Goal: Entertainment & Leisure: Consume media (video, audio)

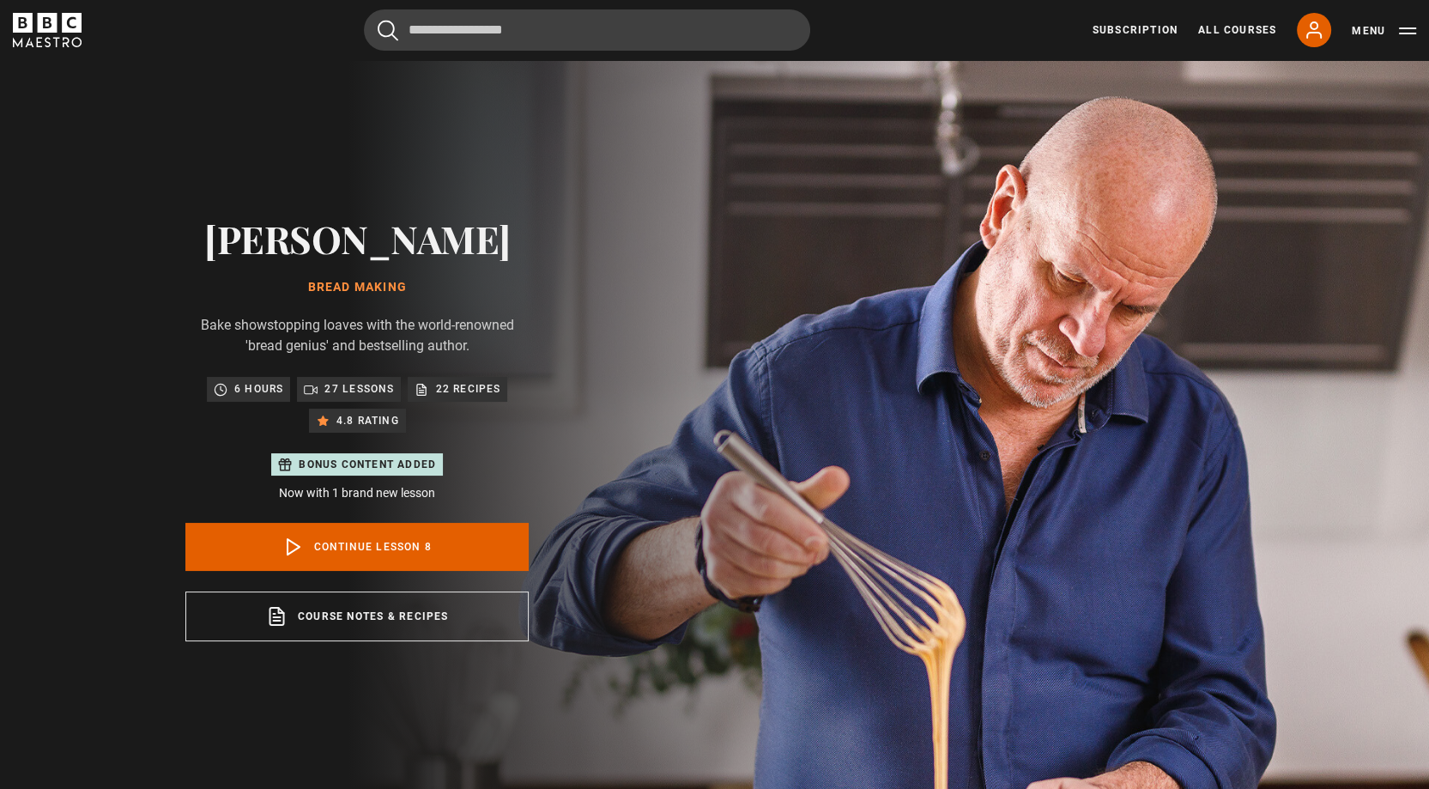
drag, startPoint x: 764, startPoint y: 432, endPoint x: 723, endPoint y: 422, distance: 42.5
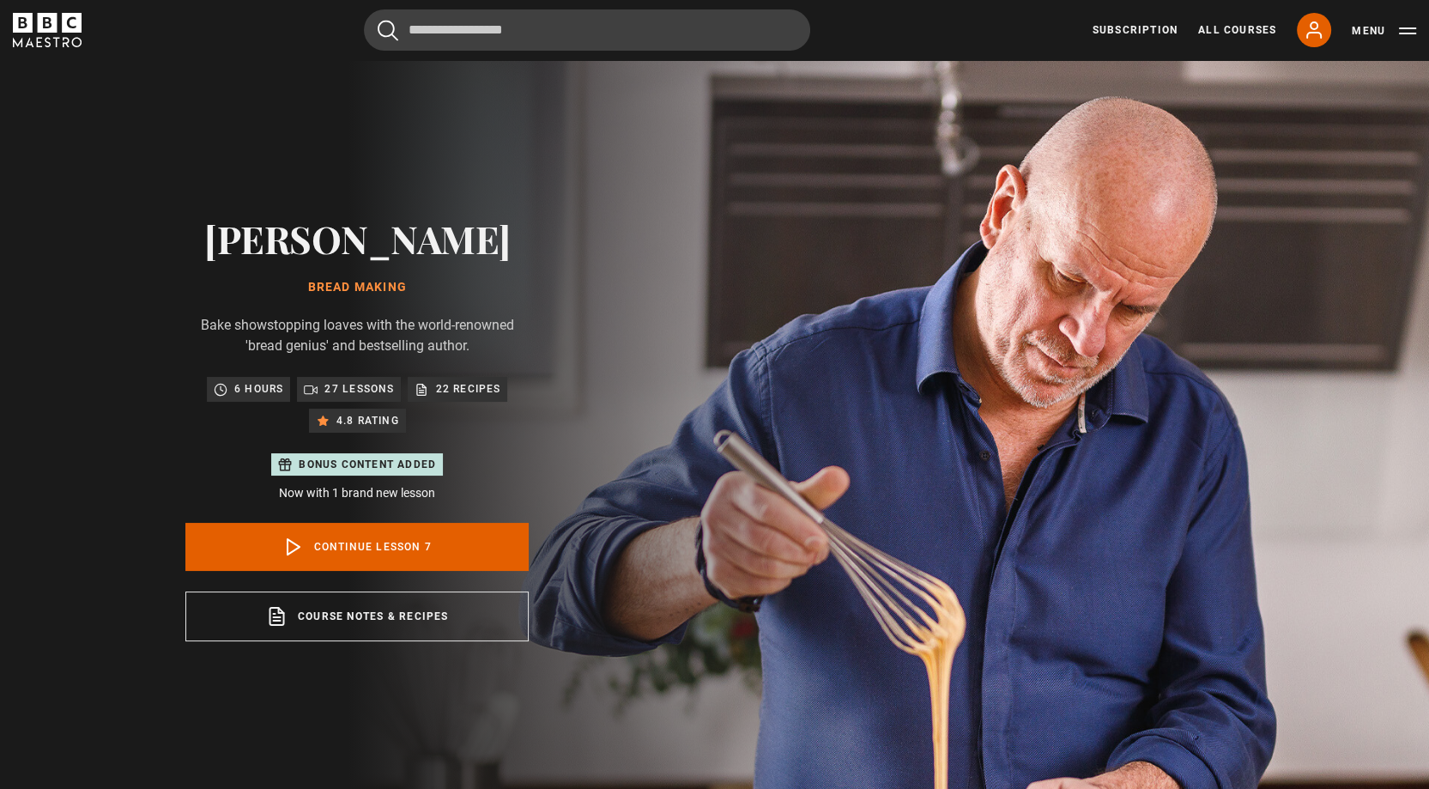
scroll to position [453, 0]
click at [1369, 33] on button "Menu" at bounding box center [1383, 30] width 64 height 17
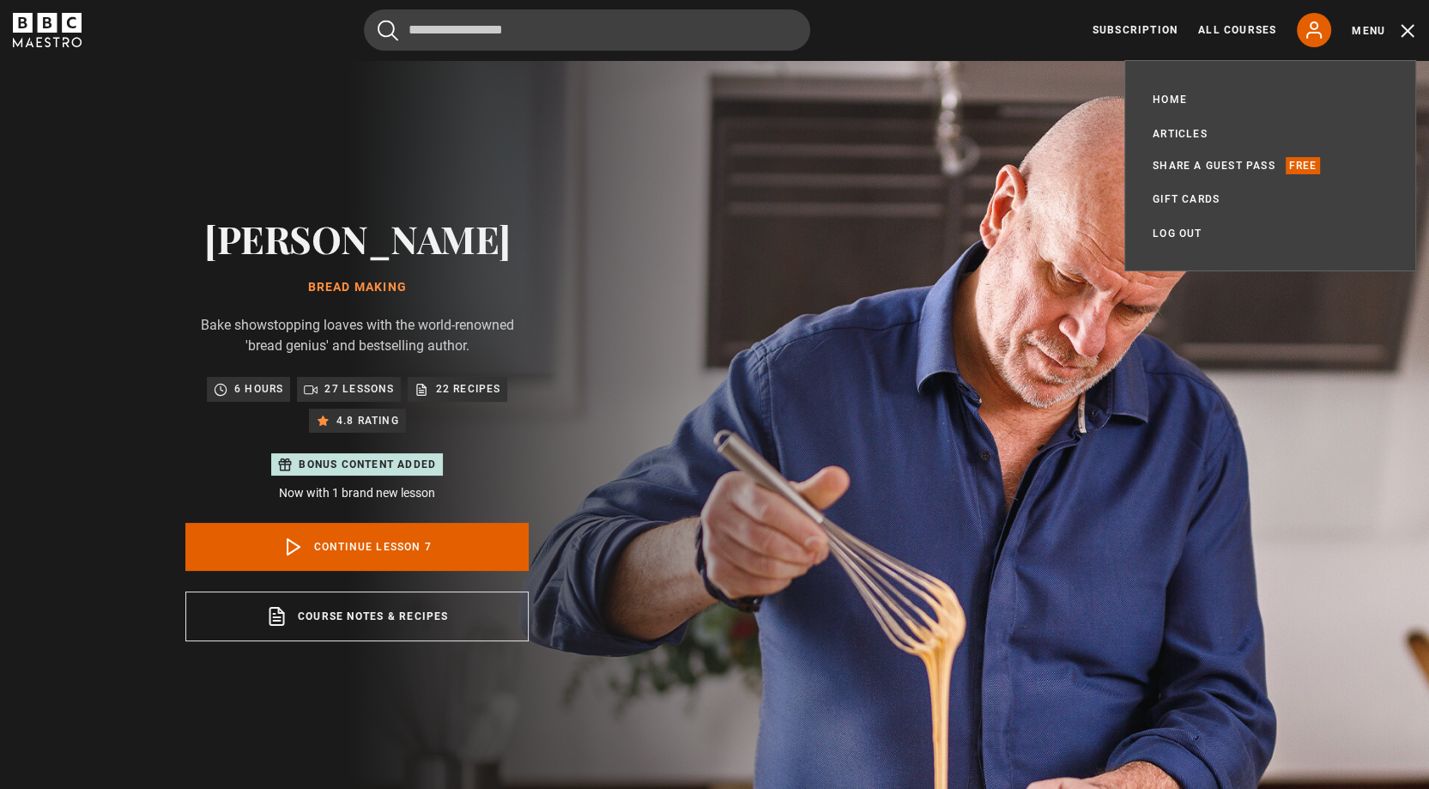
click at [1019, 27] on div "Cancel Courses Previous courses Next courses Agatha Christie Writing 12 Related…" at bounding box center [714, 29] width 1403 height 41
click at [1162, 97] on link "Home" at bounding box center [1169, 99] width 34 height 17
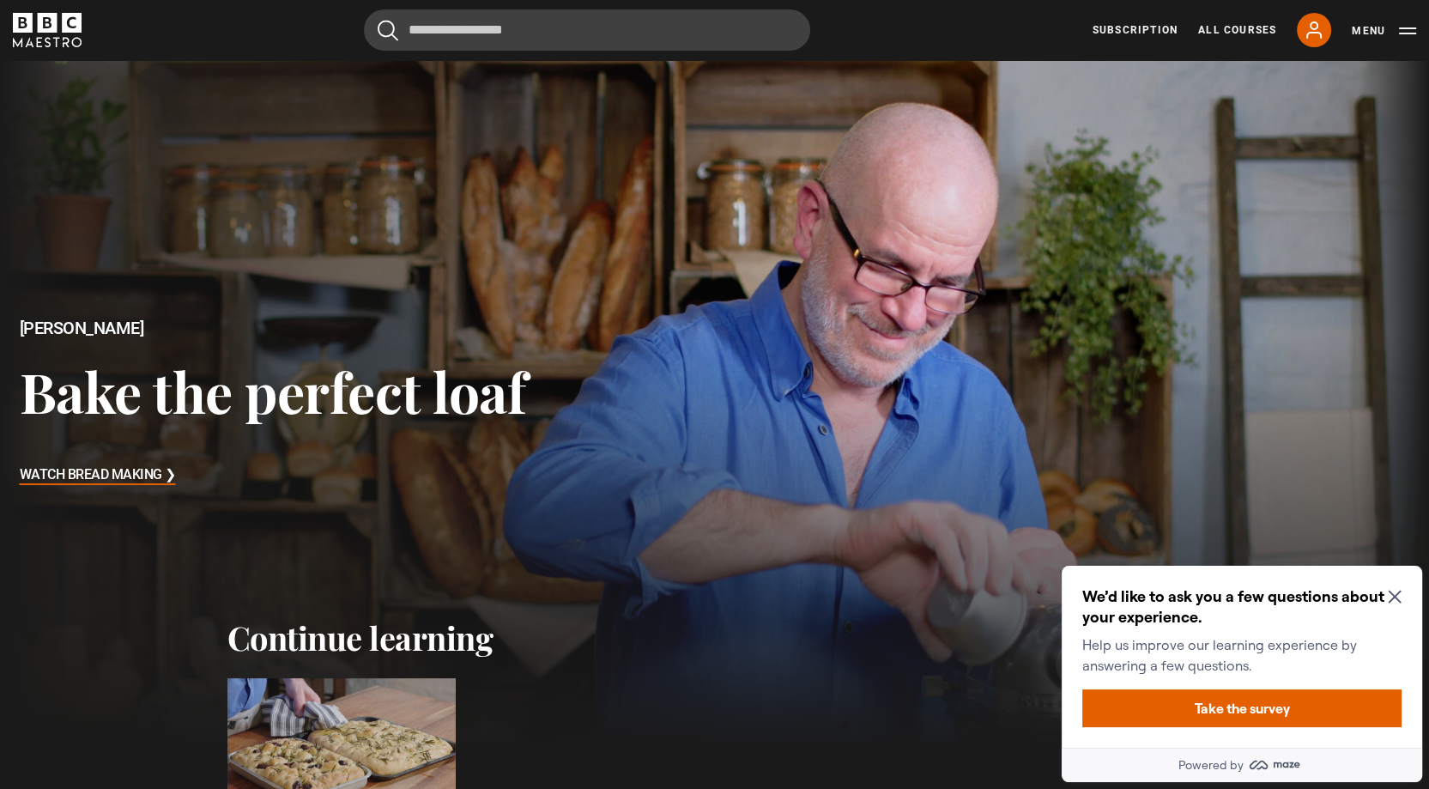
click at [1395, 594] on icon "Close Maze Prompt" at bounding box center [1393, 596] width 13 height 13
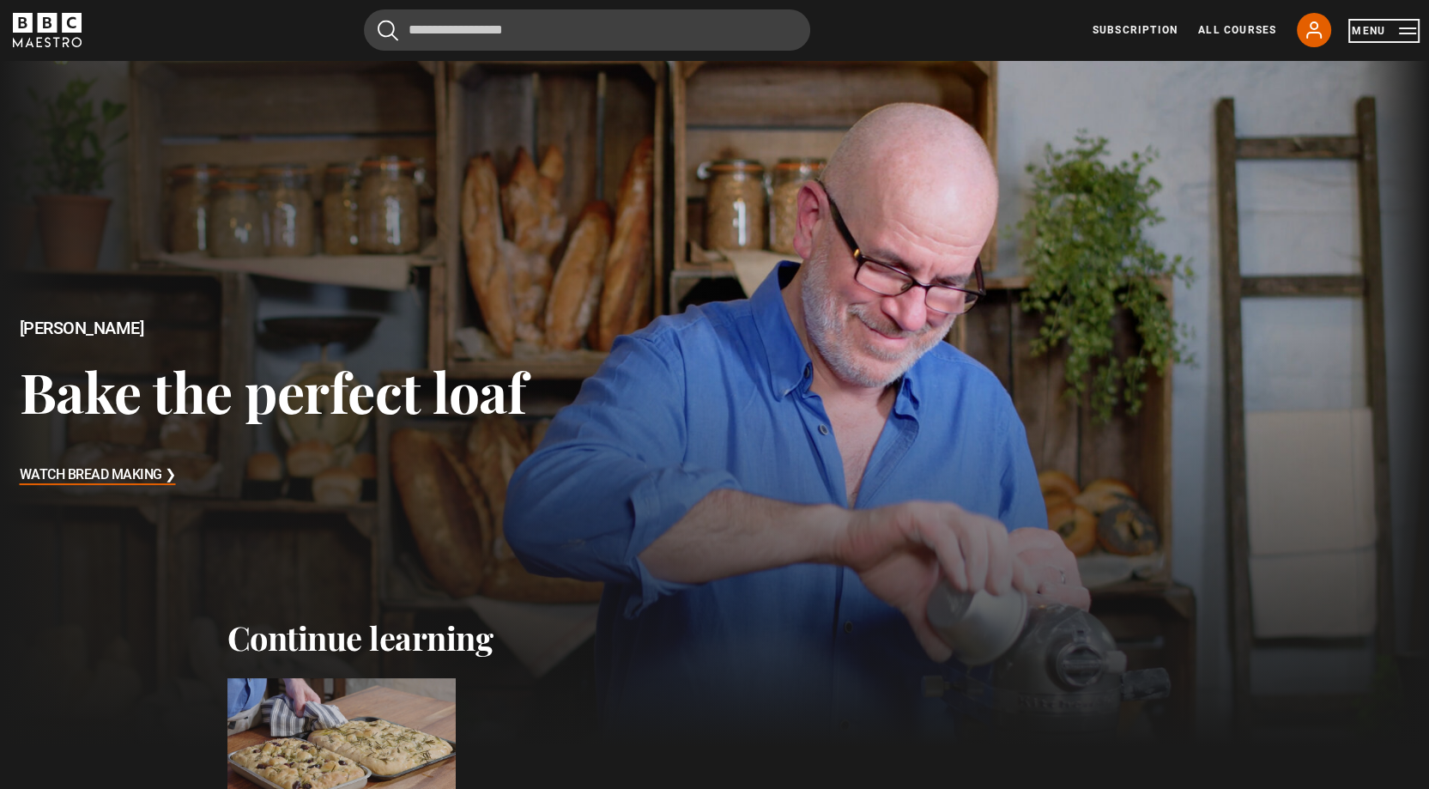
click at [1355, 25] on button "Menu" at bounding box center [1383, 30] width 64 height 17
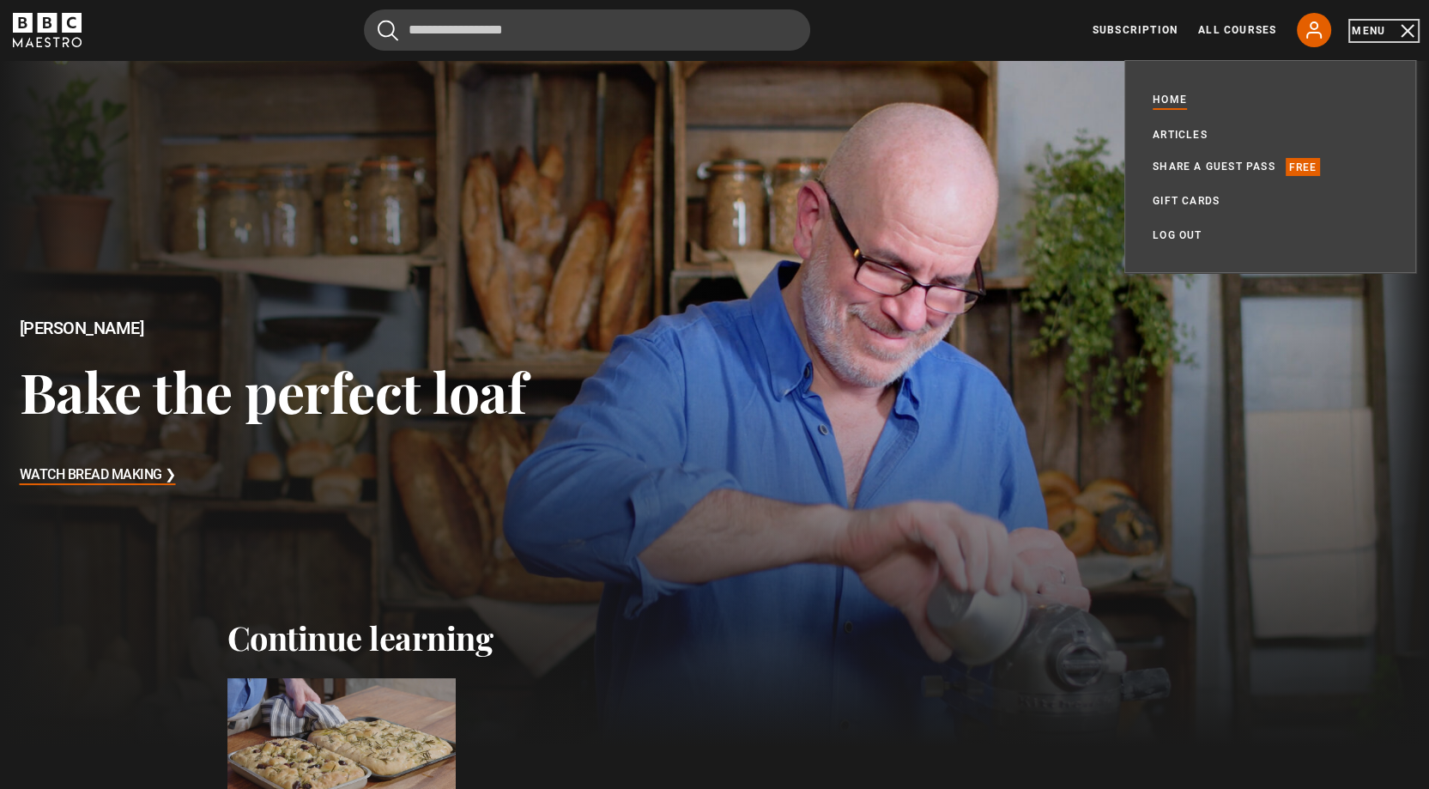
click at [1369, 33] on button "Menu" at bounding box center [1383, 30] width 64 height 17
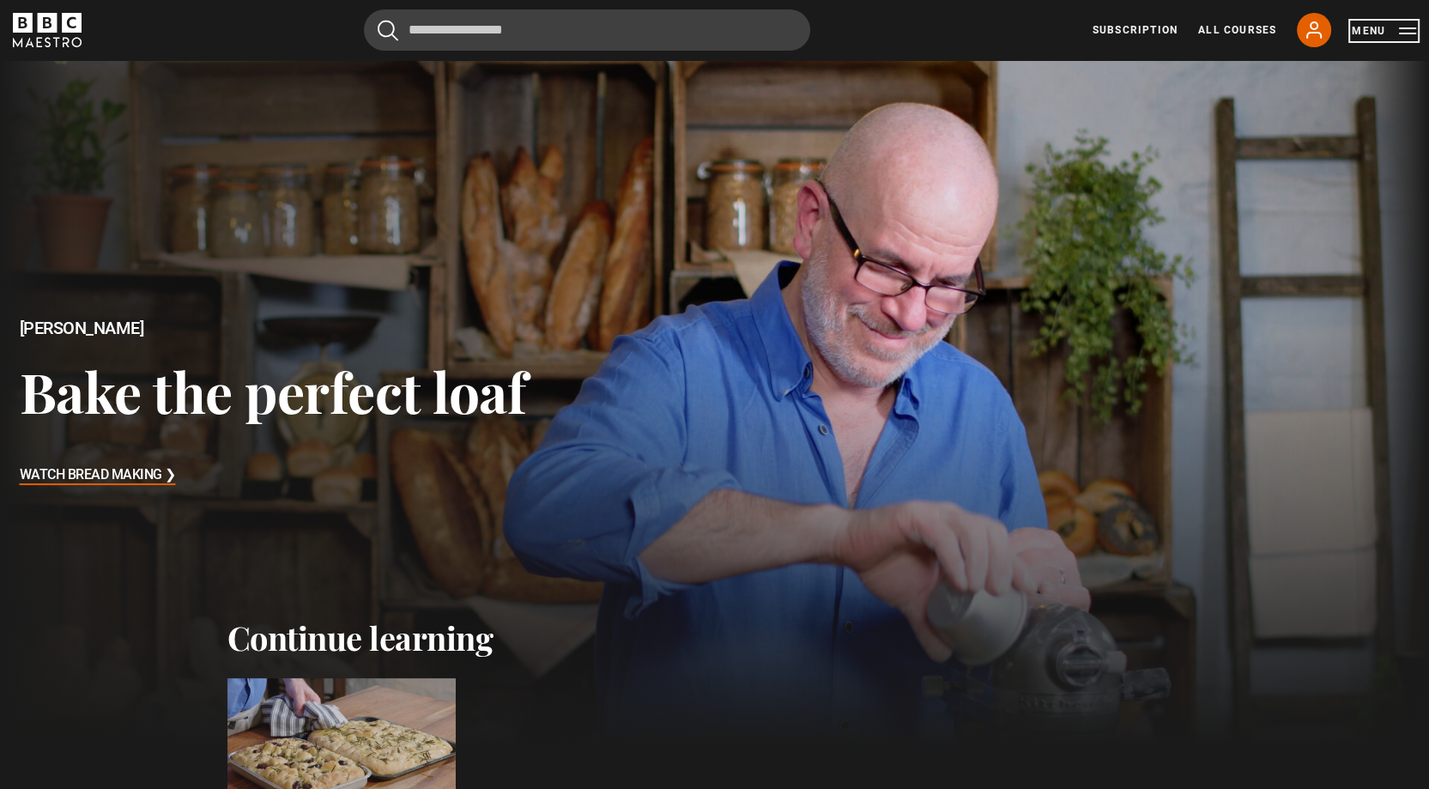
click at [1369, 33] on button "Menu" at bounding box center [1383, 30] width 64 height 17
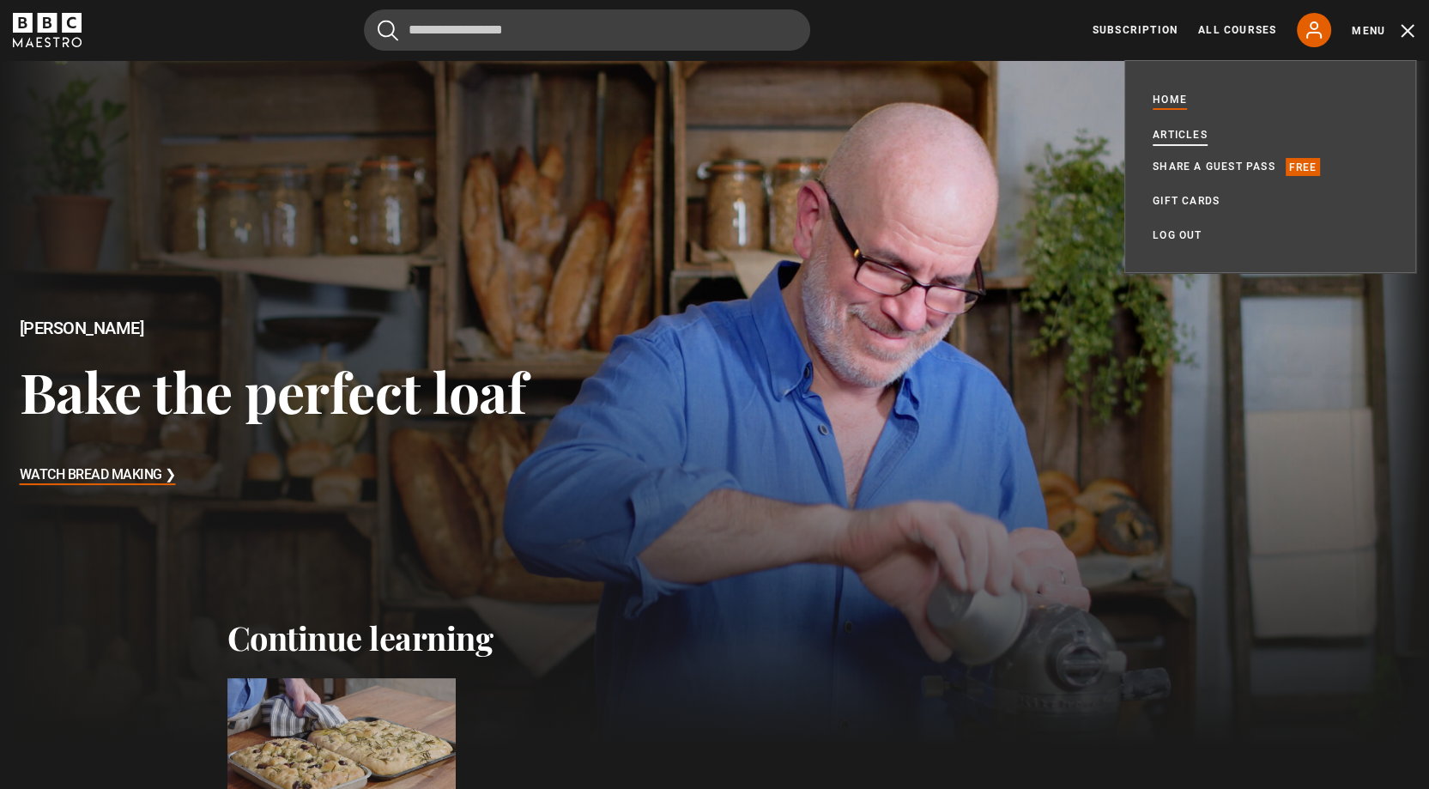
click at [1177, 133] on link "Articles" at bounding box center [1179, 134] width 55 height 17
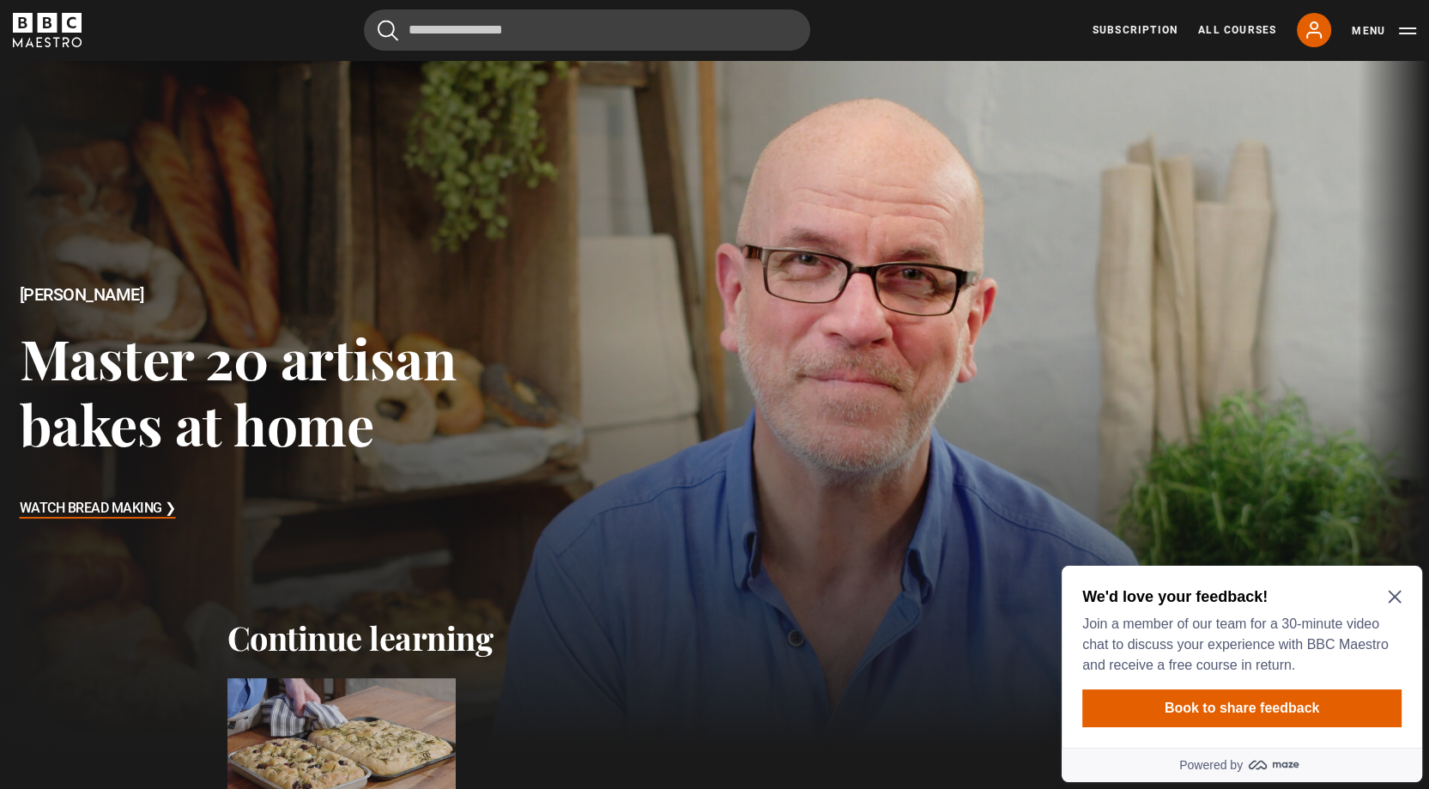
click at [1388, 597] on icon "Close Maze Prompt" at bounding box center [1394, 596] width 14 height 14
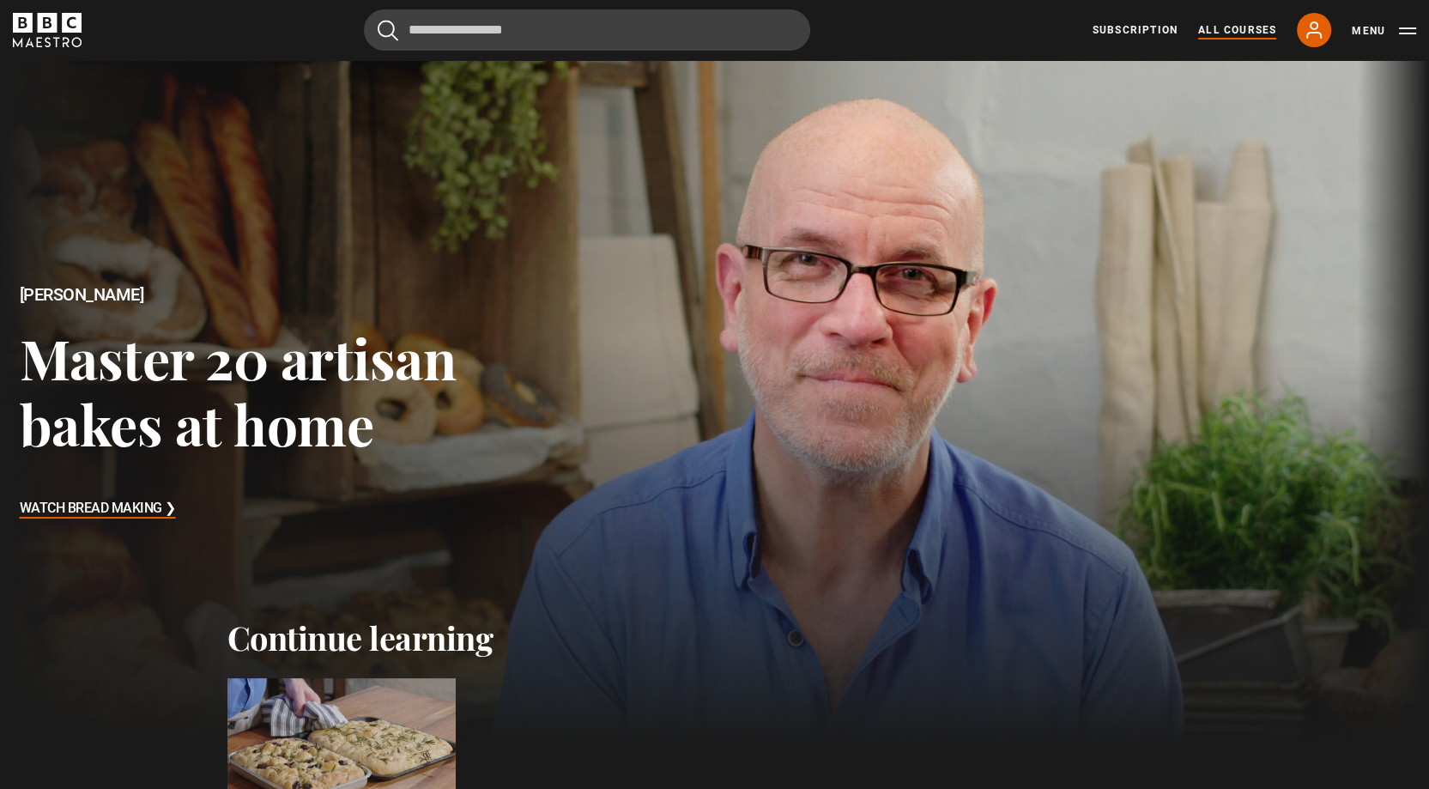
click at [1249, 30] on link "All Courses" at bounding box center [1237, 29] width 78 height 15
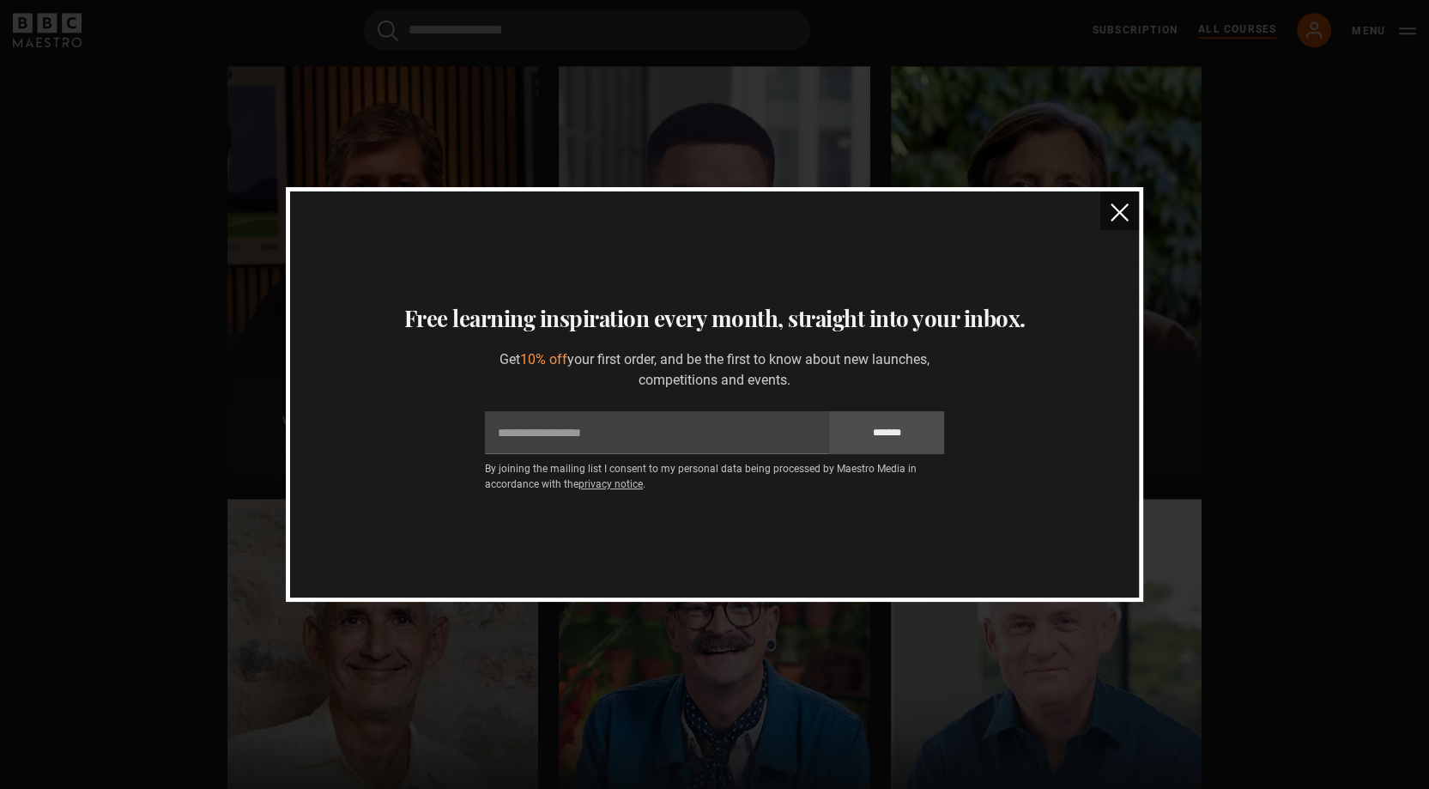
scroll to position [1802, 0]
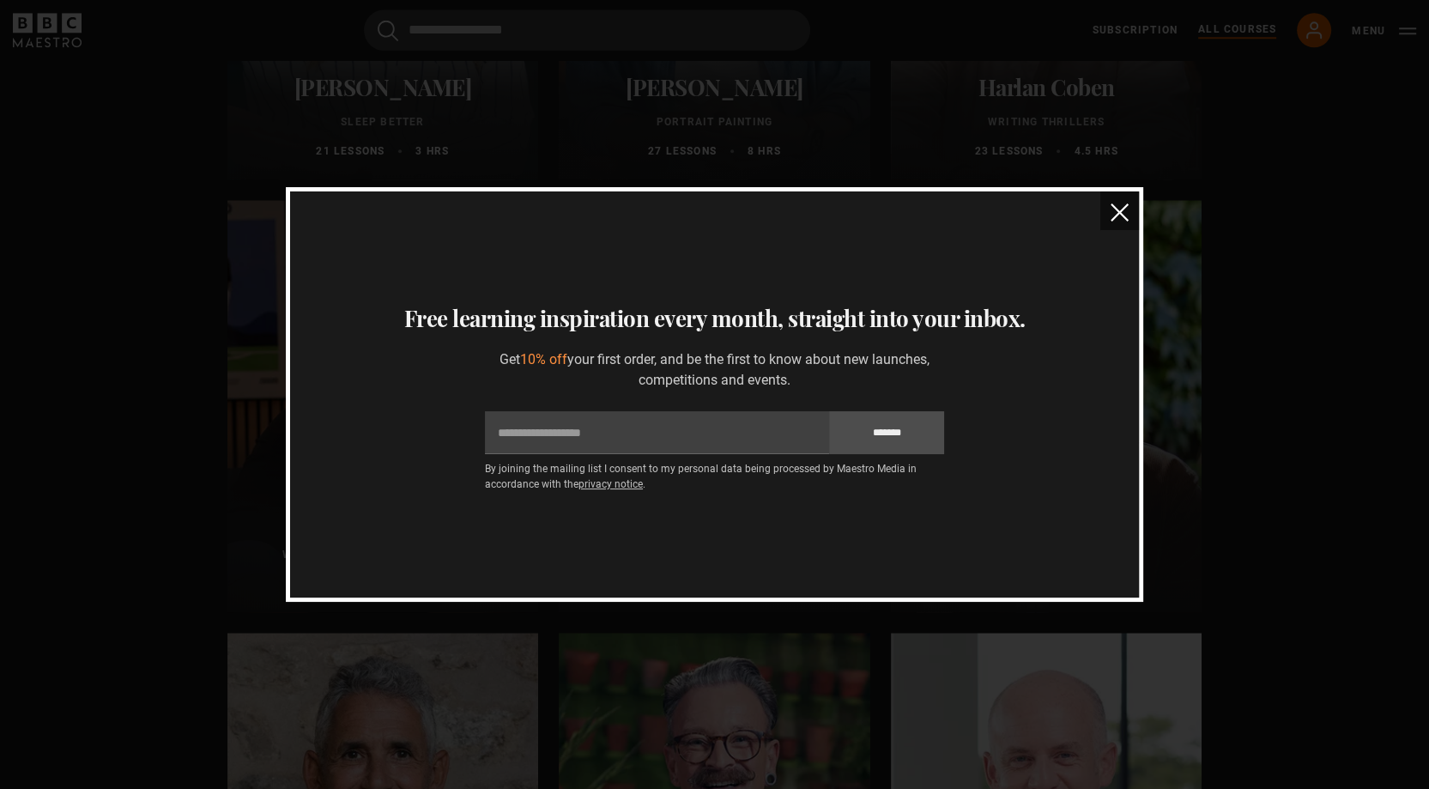
click at [1121, 205] on img "close" at bounding box center [1119, 212] width 18 height 18
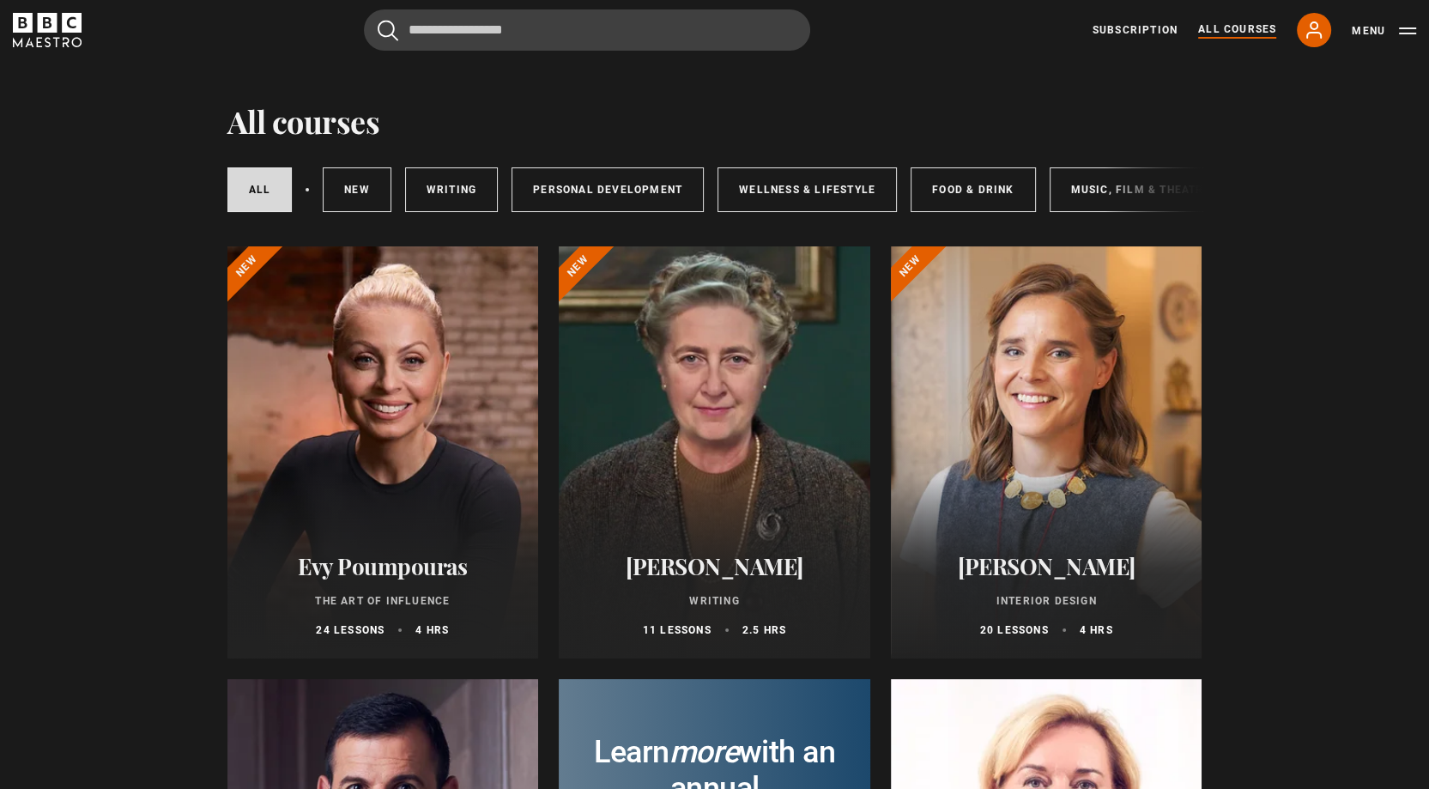
scroll to position [0, 0]
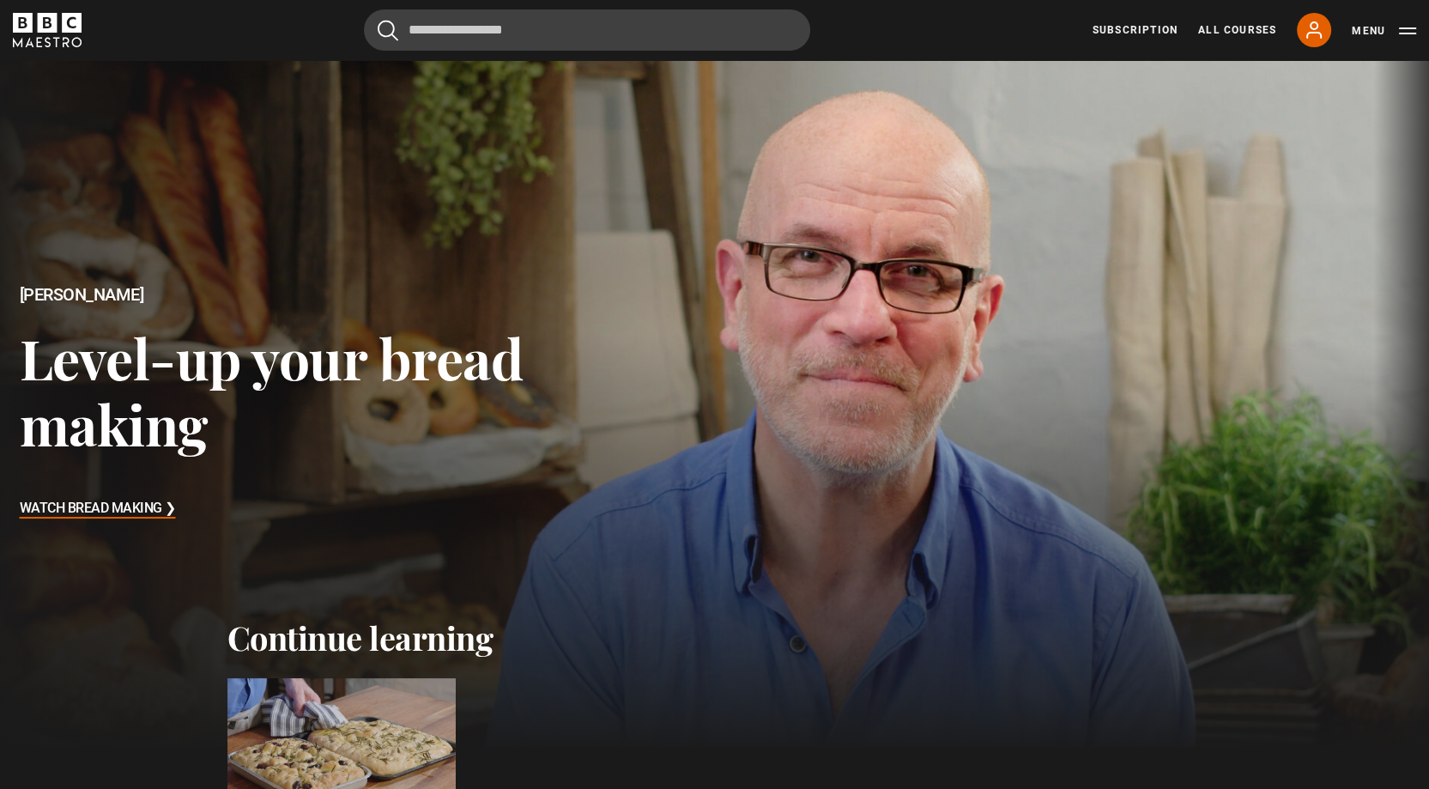
click at [84, 508] on h3 "Watch Bread Making ❯" at bounding box center [98, 509] width 156 height 26
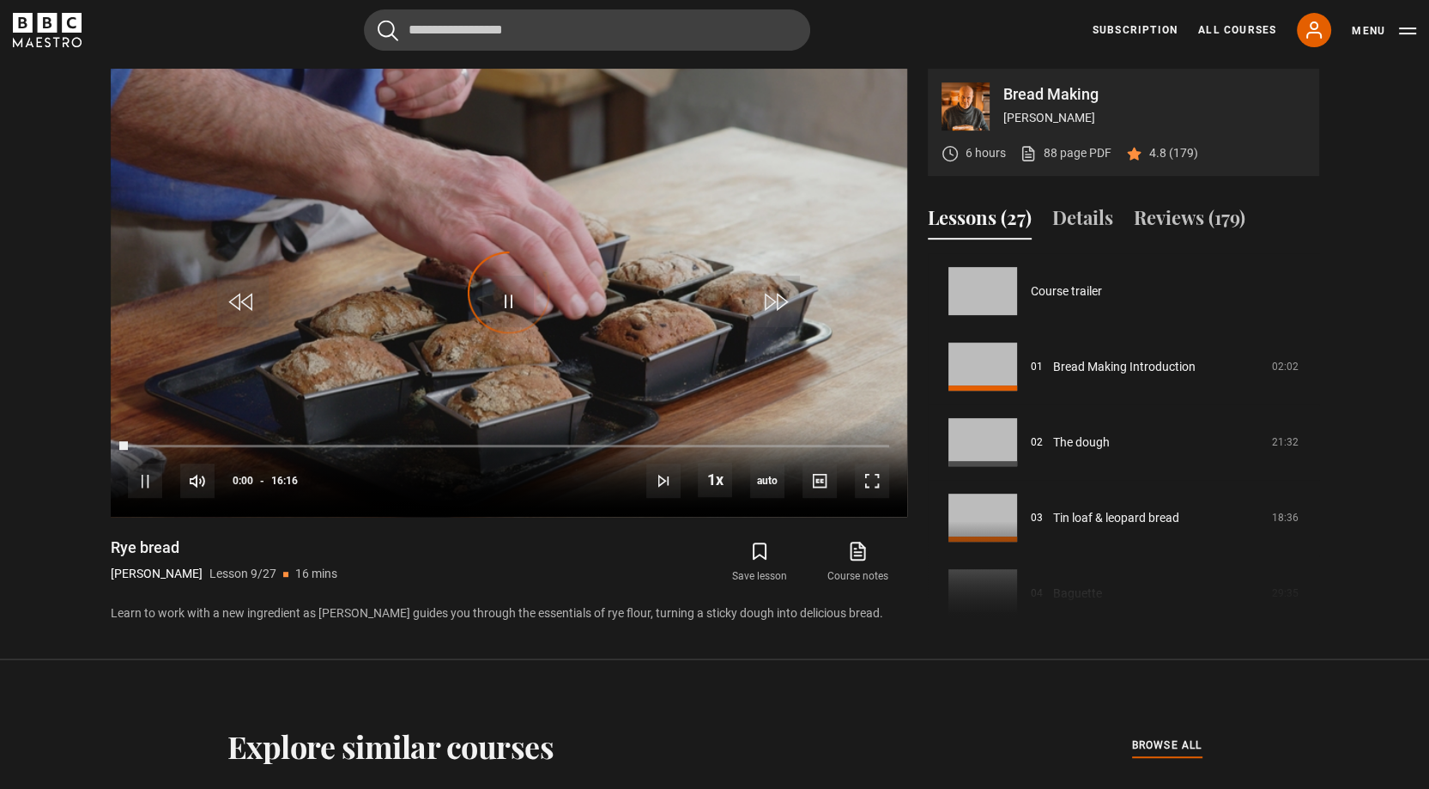
scroll to position [604, 0]
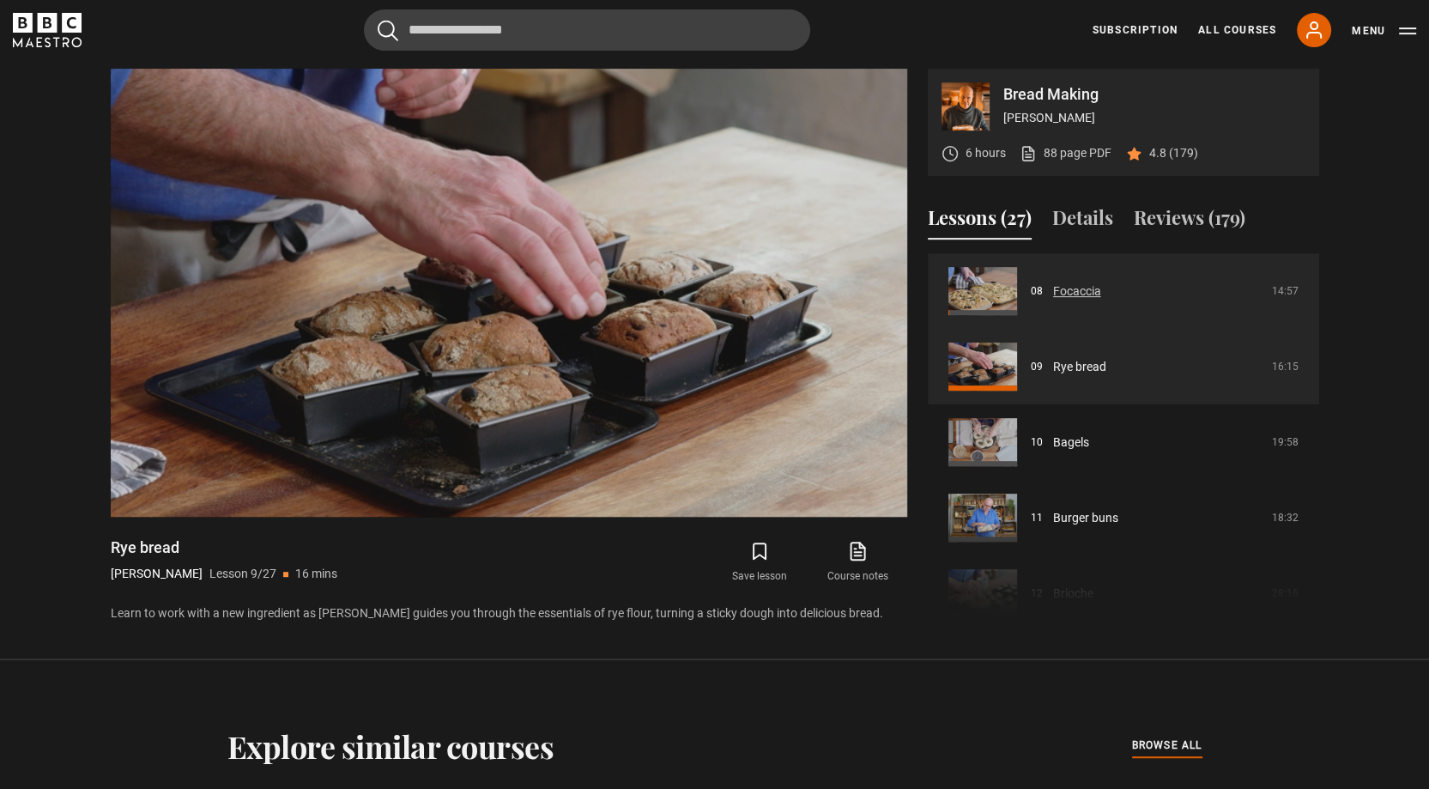
click at [1053, 291] on link "Focaccia" at bounding box center [1077, 291] width 48 height 18
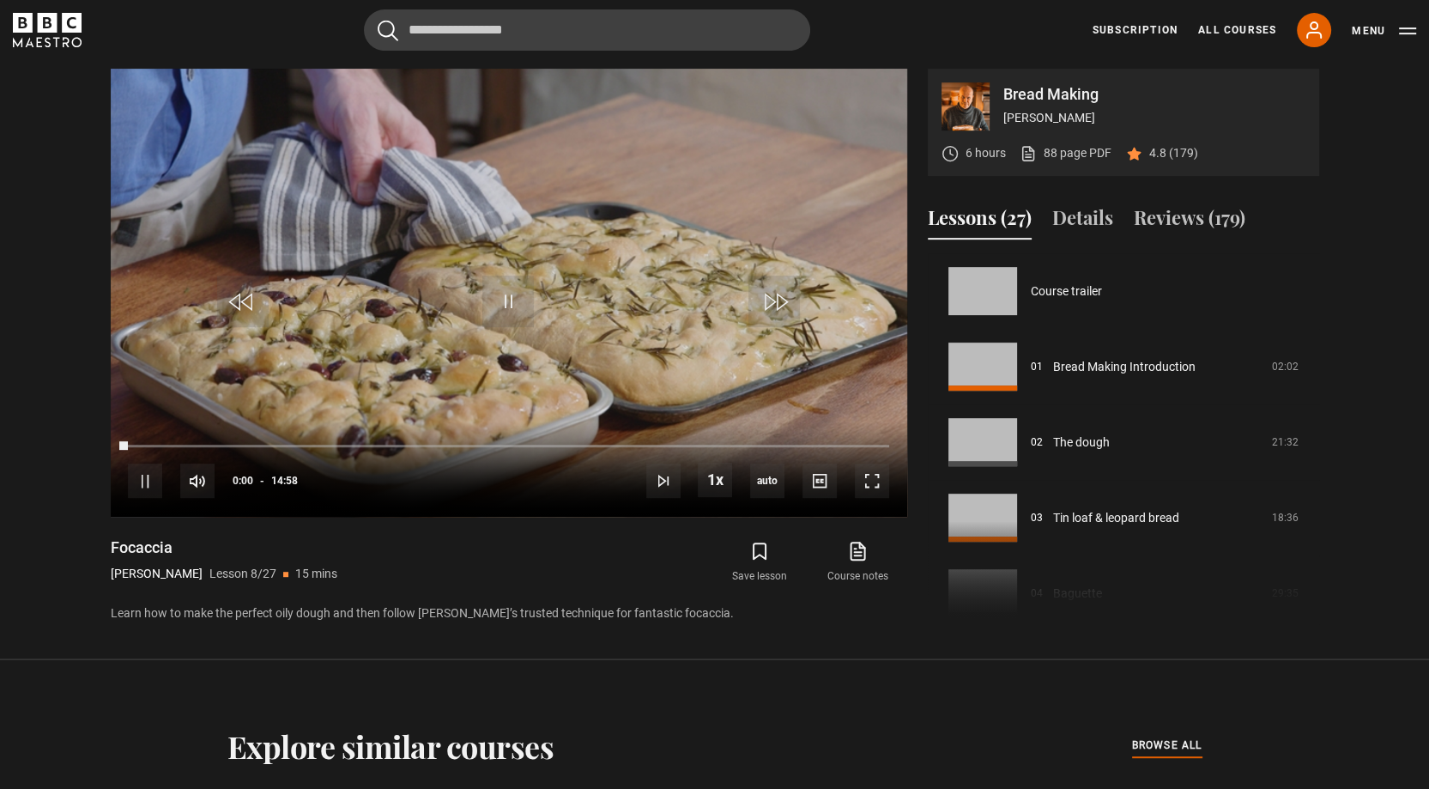
scroll to position [529, 0]
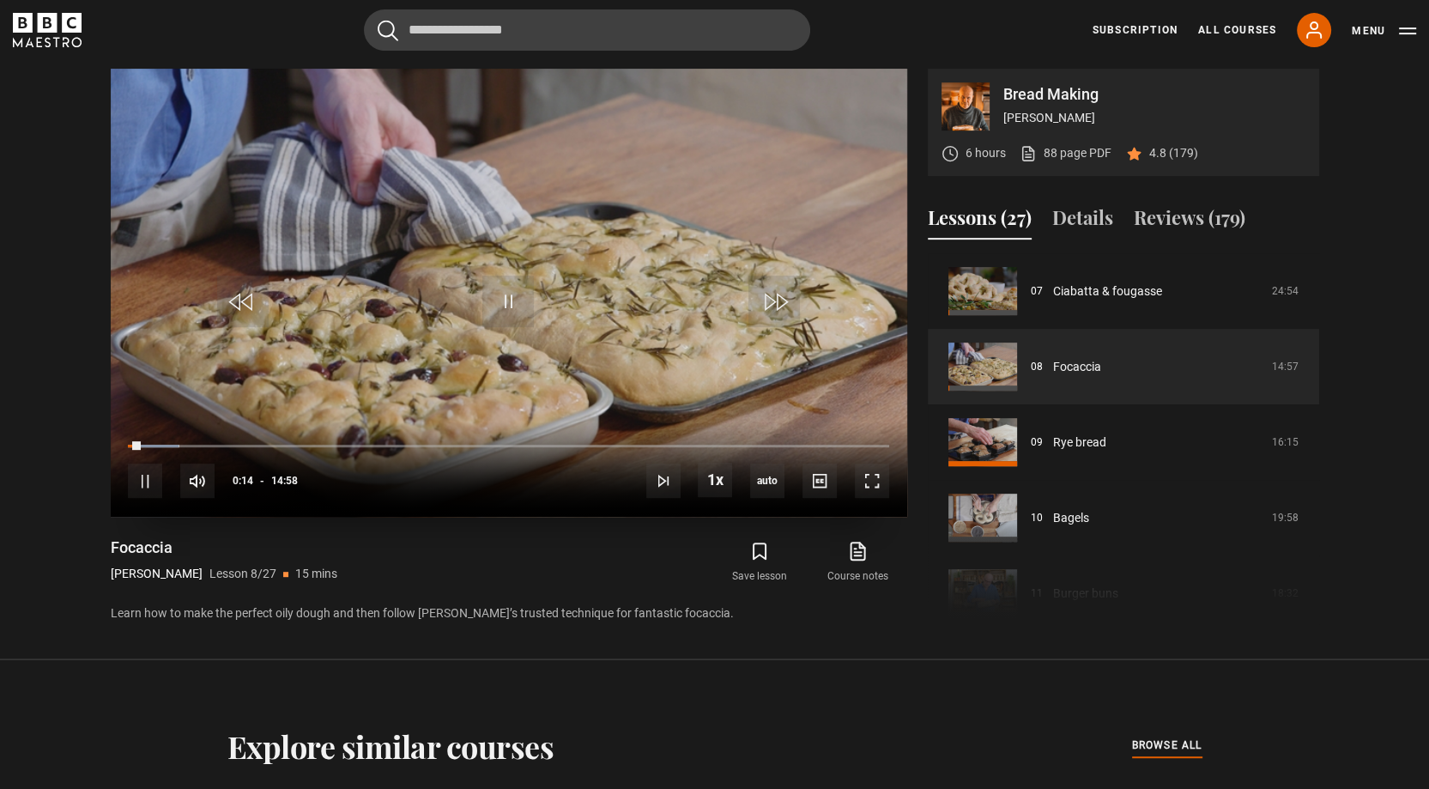
click at [549, 344] on video "Video Player" at bounding box center [509, 293] width 796 height 448
click at [532, 384] on video "Video Player" at bounding box center [509, 293] width 796 height 448
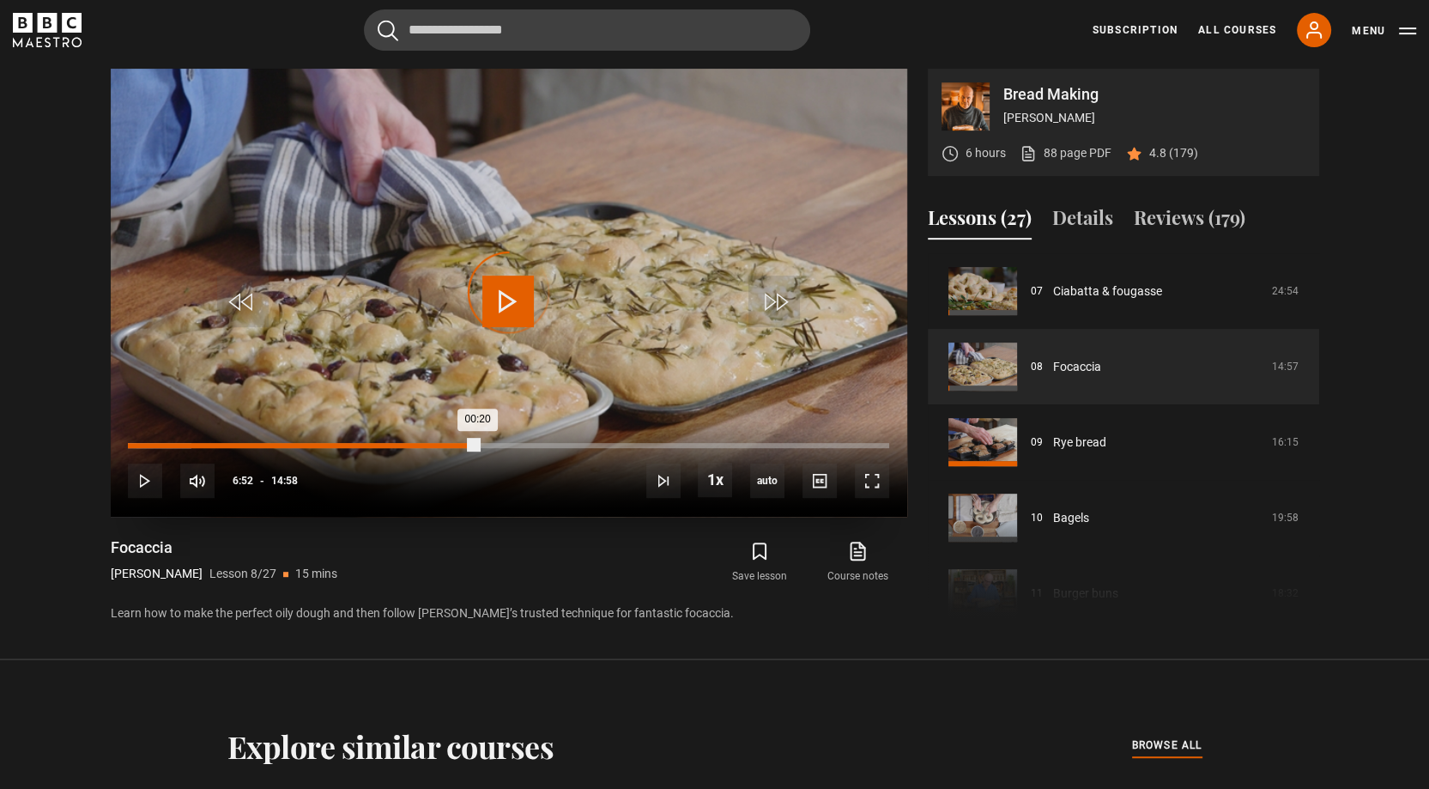
click at [477, 445] on div "Loaded : 8.35% 06:52 00:20" at bounding box center [508, 445] width 760 height 5
click at [642, 445] on div "Loaded : 50.67% 10:07 10:07" at bounding box center [508, 445] width 760 height 5
click at [131, 444] on div "10:10" at bounding box center [386, 445] width 517 height 5
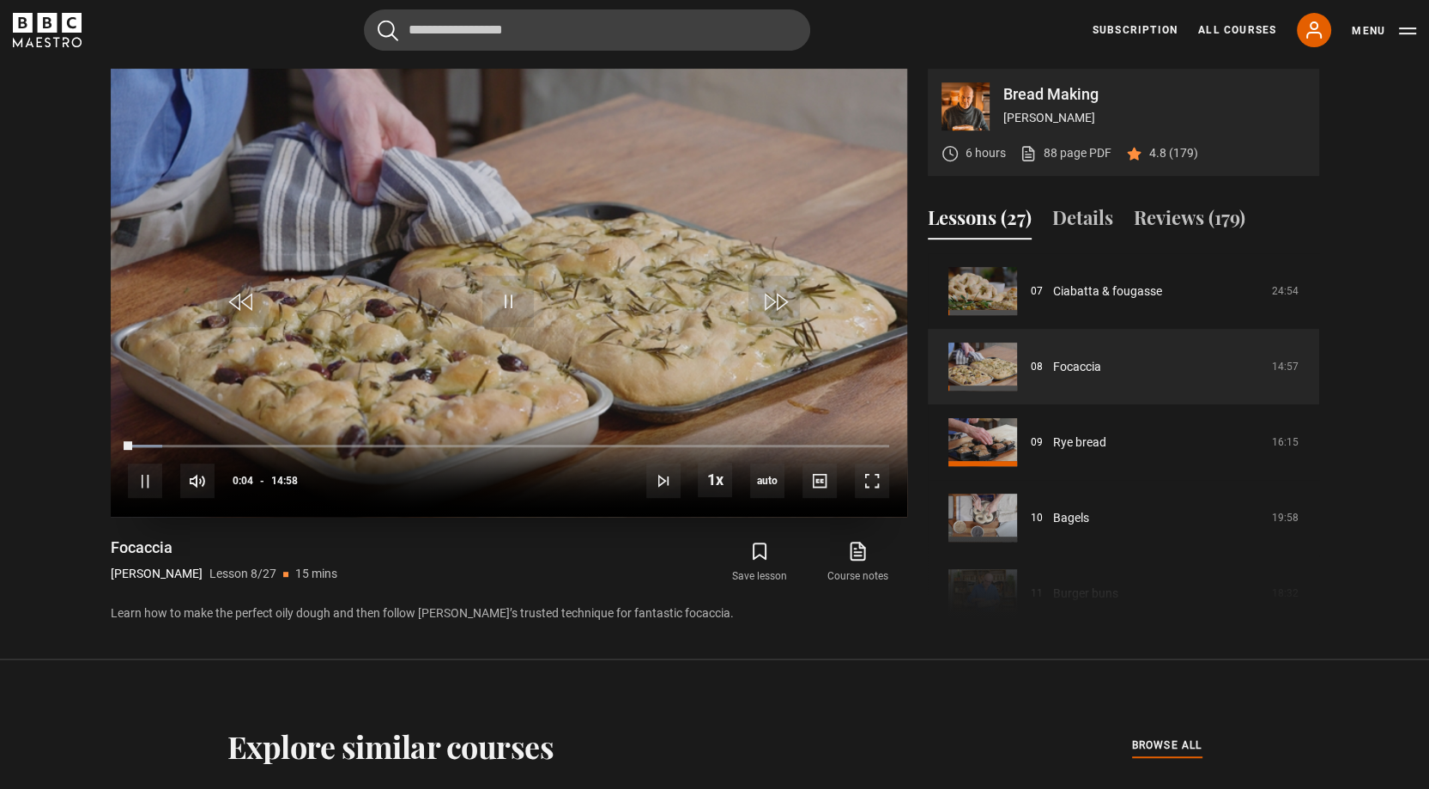
click at [571, 384] on video "Video Player" at bounding box center [509, 293] width 796 height 448
click at [872, 473] on span "Video Player" at bounding box center [872, 480] width 34 height 34
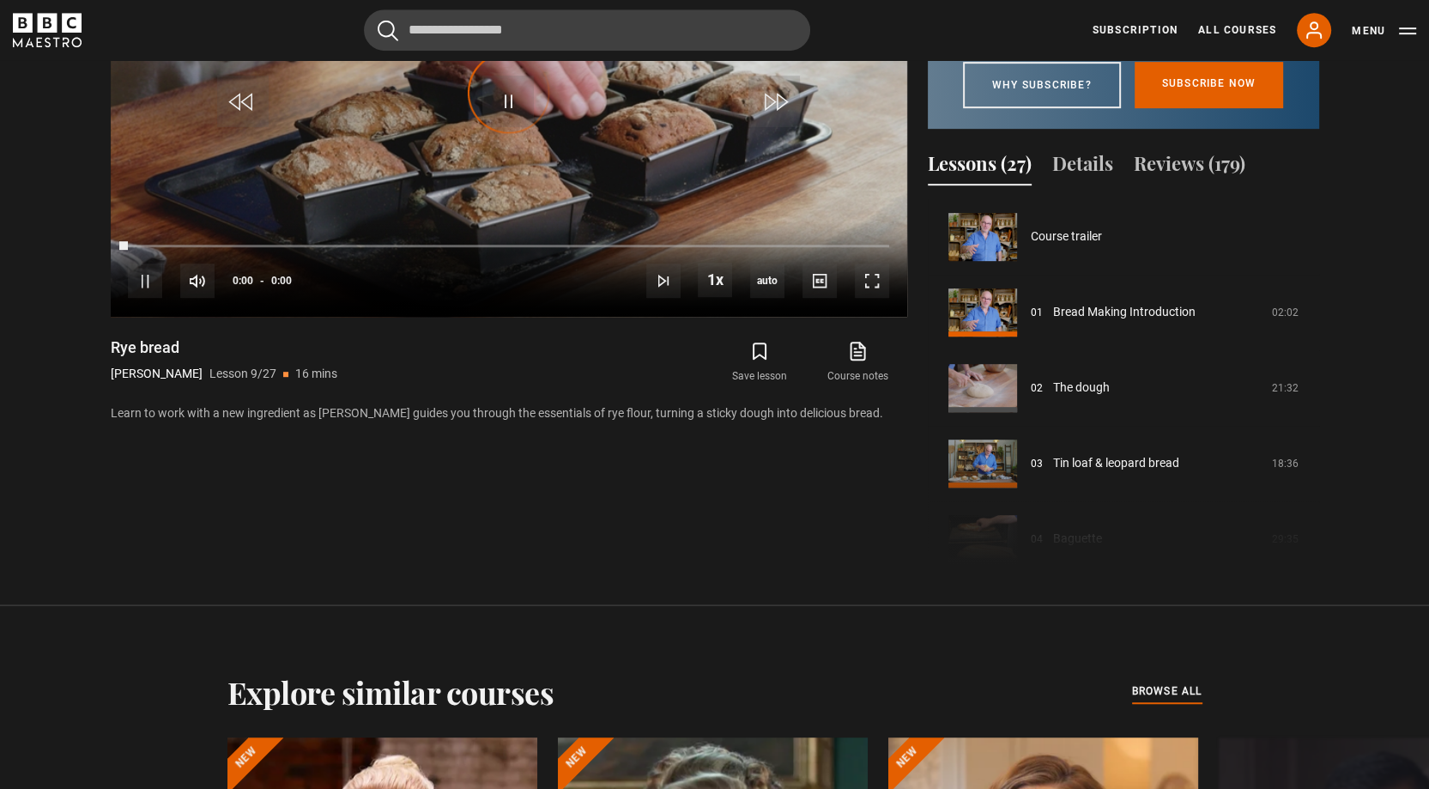
scroll to position [604, 0]
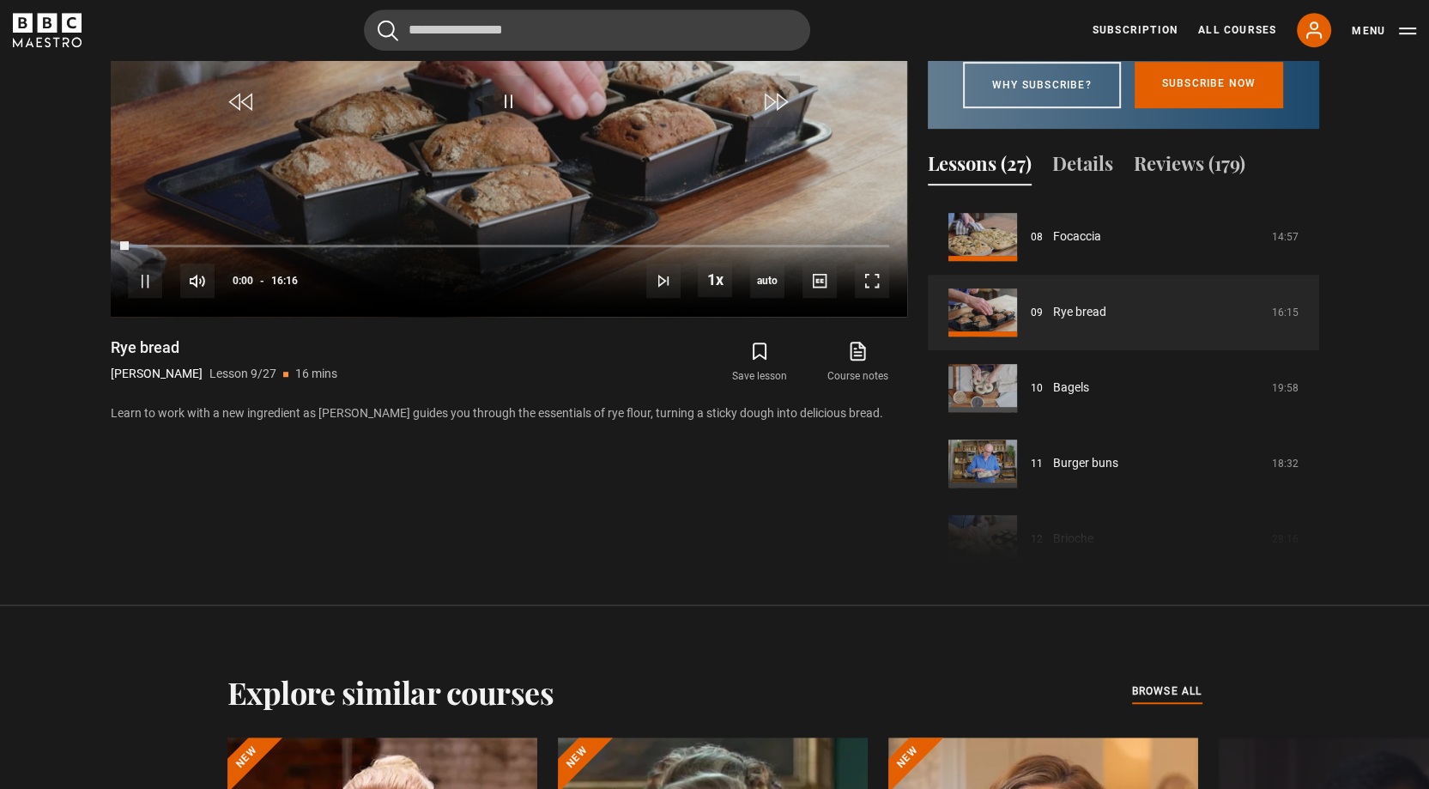
click at [662, 605] on section "Bread Making [PERSON_NAME] 6 hours 88 page PDF (opens in new tab) 4.8 (179) Dis…" at bounding box center [714, 202] width 1429 height 805
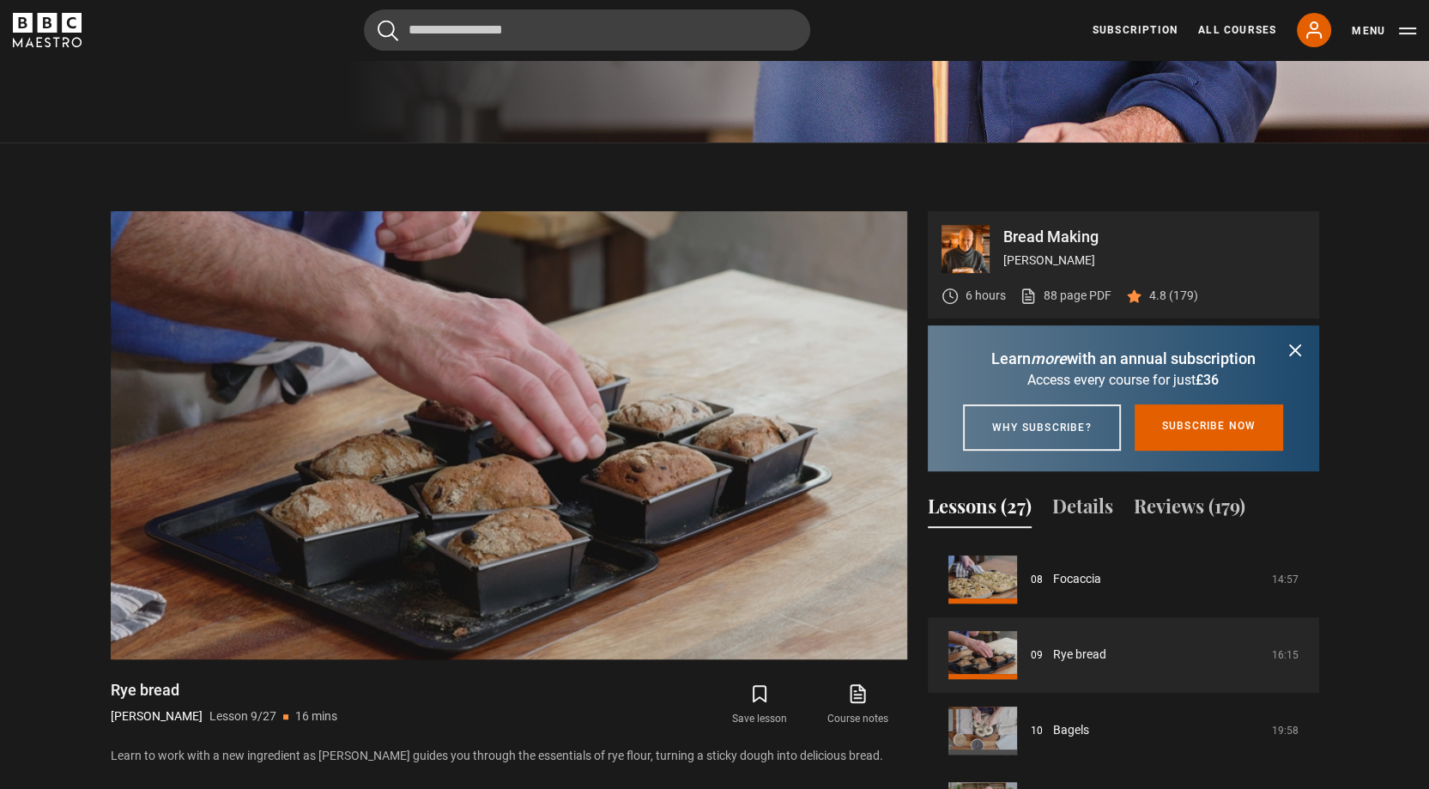
scroll to position [654, 0]
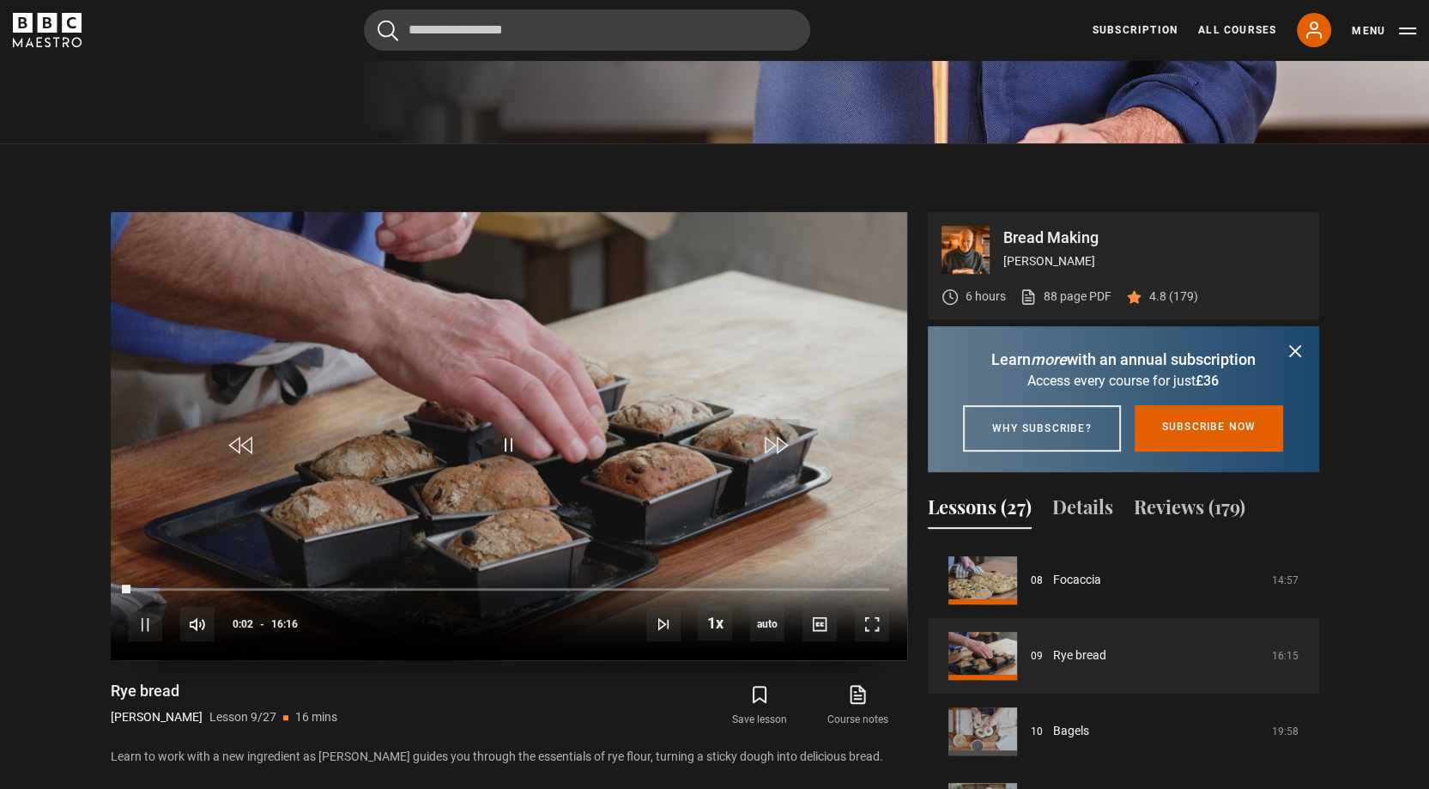
click at [600, 519] on video "Video Player" at bounding box center [509, 436] width 796 height 448
